Goal: Task Accomplishment & Management: Complete application form

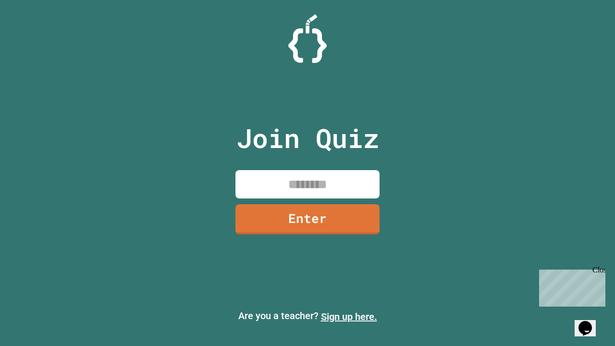
click at [349, 316] on link "Sign up here." at bounding box center [349, 317] width 56 height 12
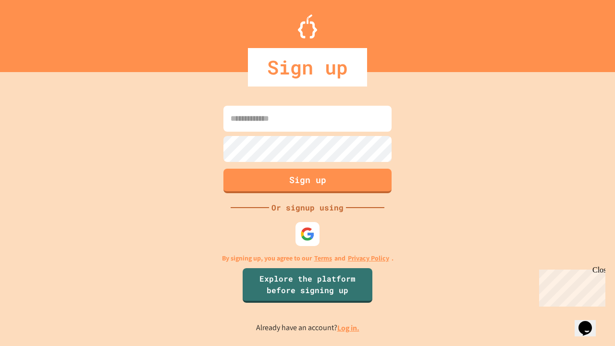
click at [349, 327] on link "Log in." at bounding box center [348, 328] width 22 height 10
